Goal: Task Accomplishment & Management: Use online tool/utility

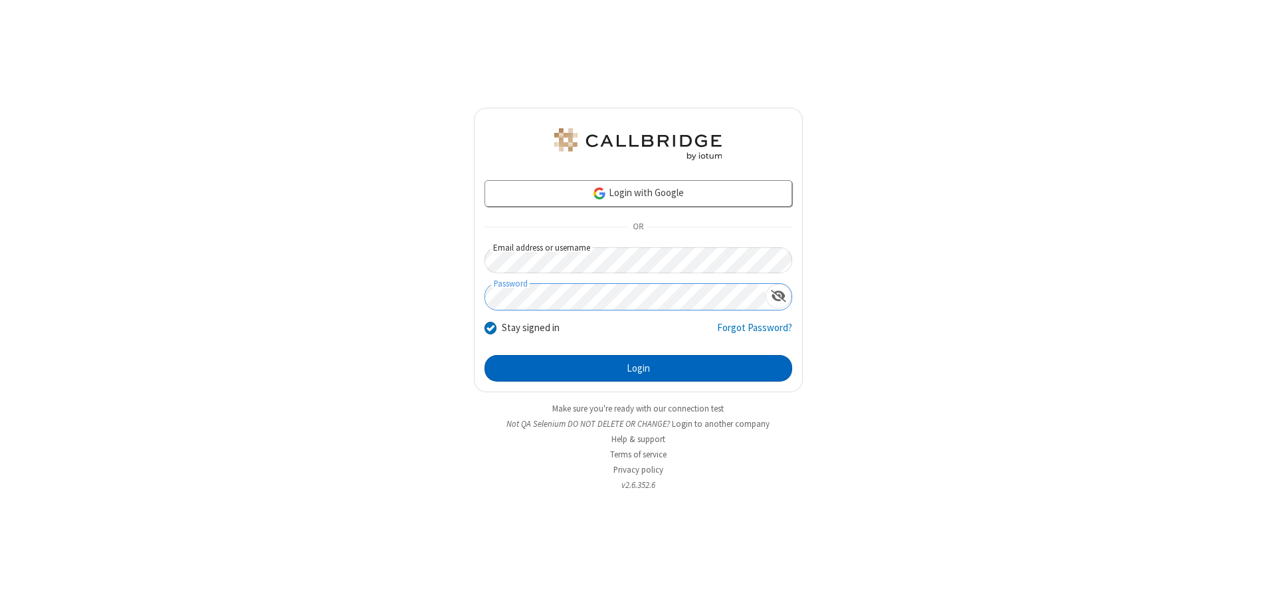
click at [638, 368] on button "Login" at bounding box center [638, 368] width 308 height 27
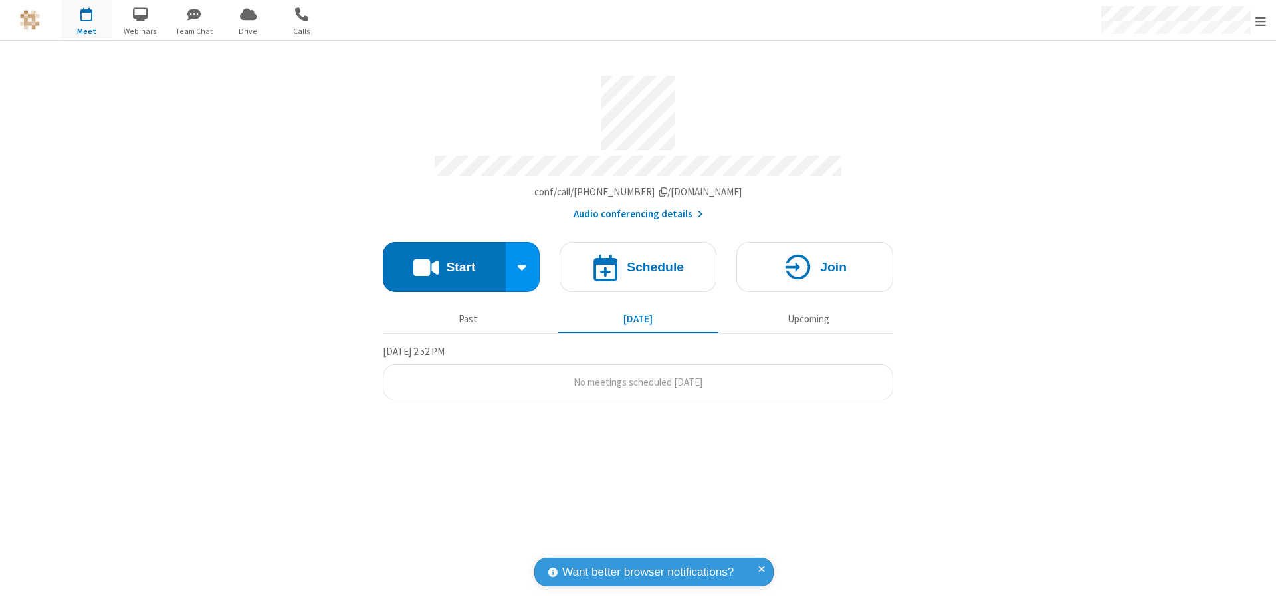
click at [444, 260] on button "Start" at bounding box center [444, 267] width 123 height 50
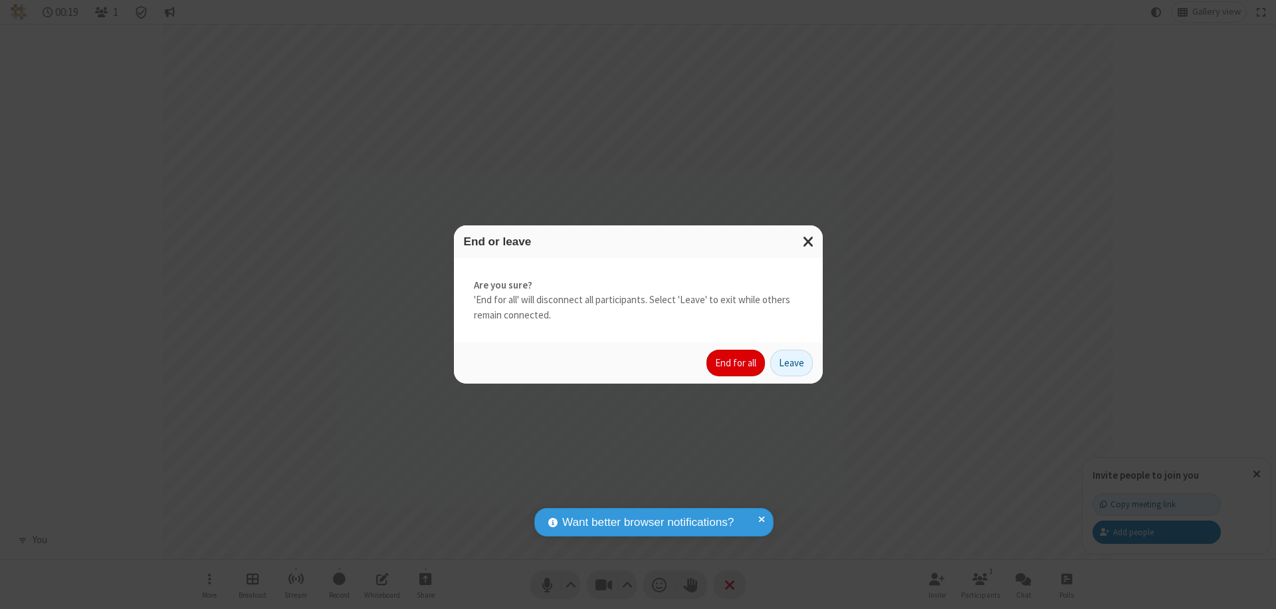
click at [736, 363] on button "End for all" at bounding box center [735, 362] width 58 height 27
